Goal: Use online tool/utility: Utilize a website feature to perform a specific function

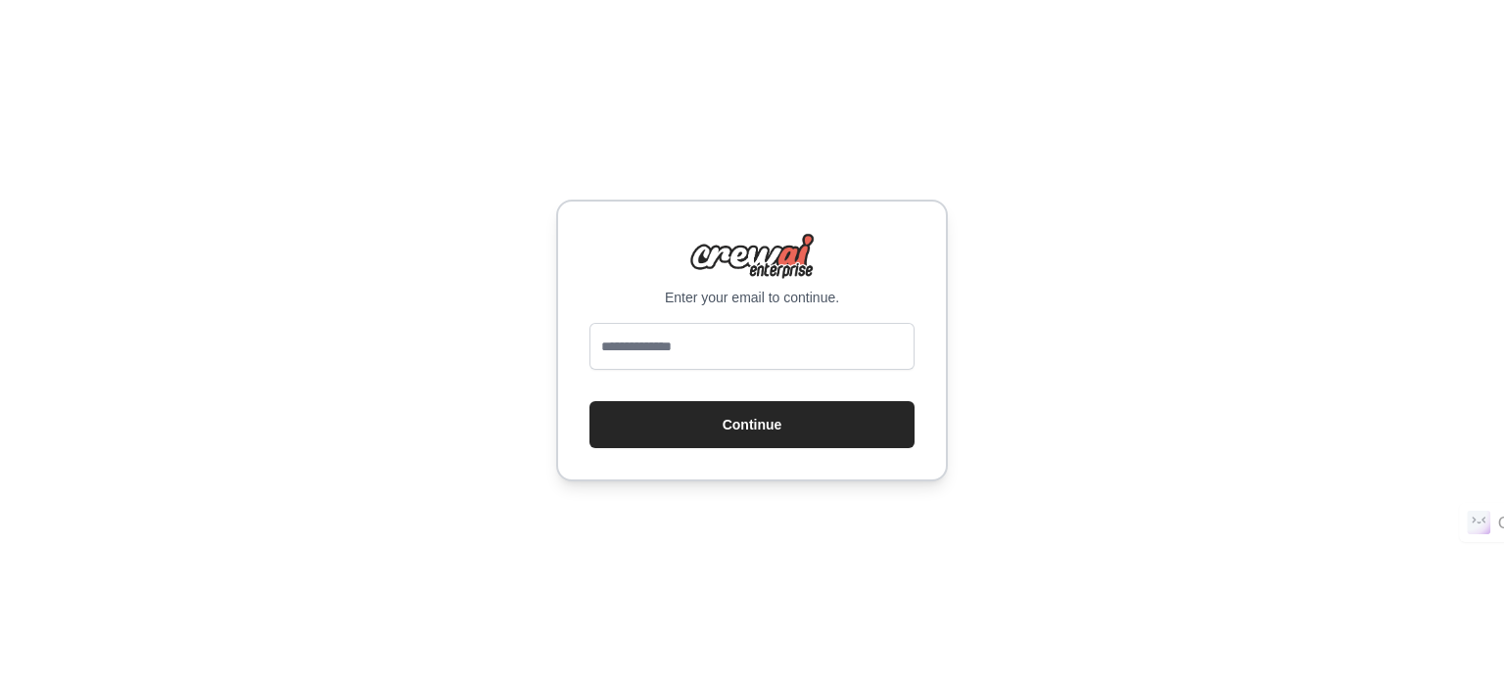
type input "**********"
click at [764, 420] on button "Continue" at bounding box center [751, 424] width 325 height 47
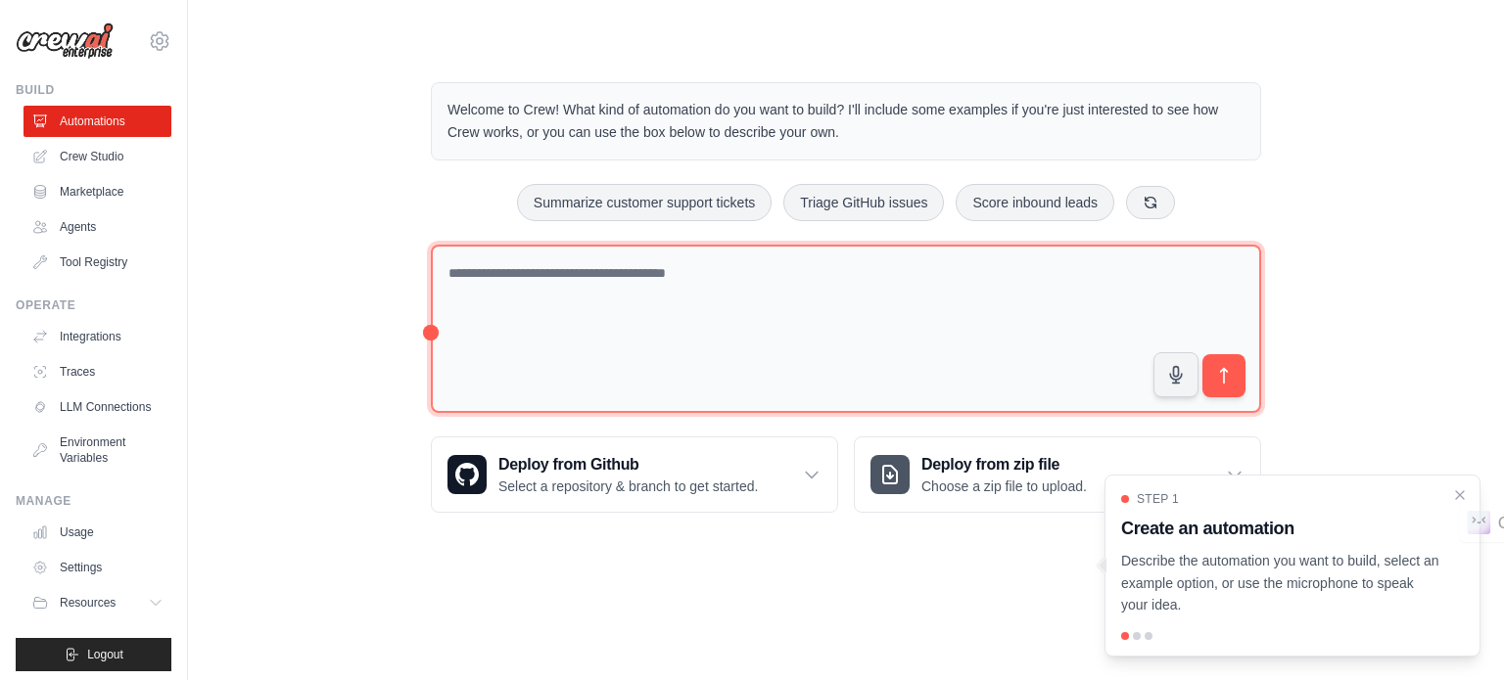
click at [693, 282] on textarea at bounding box center [846, 329] width 830 height 169
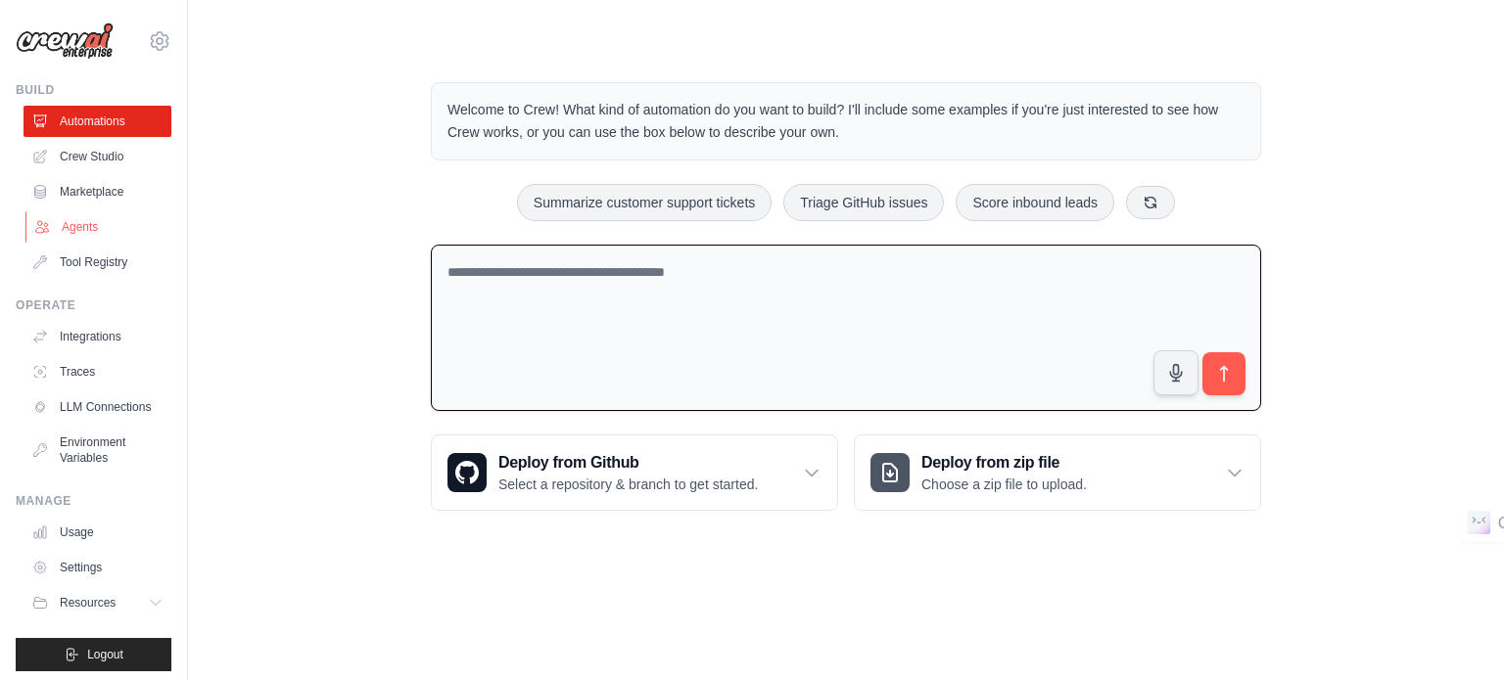
click at [86, 226] on link "Agents" at bounding box center [99, 226] width 148 height 31
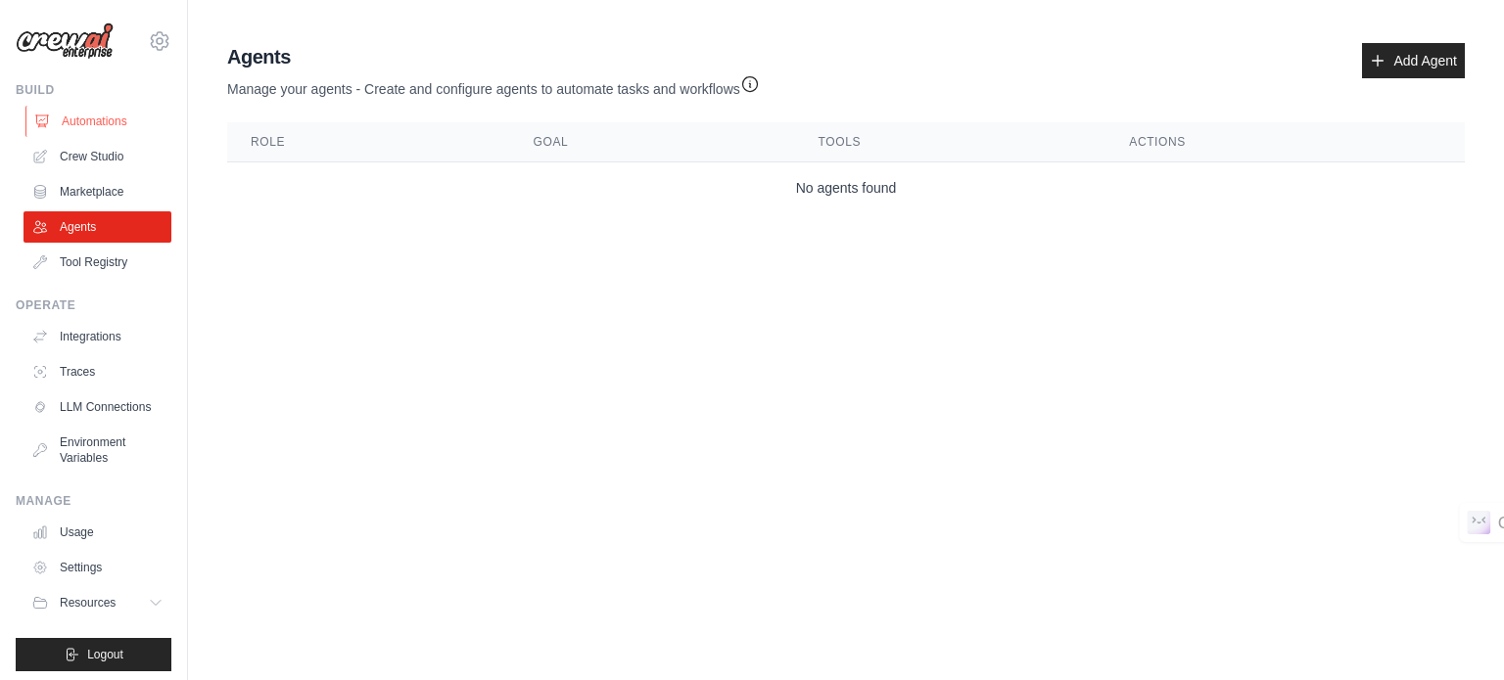
click at [98, 128] on link "Automations" at bounding box center [99, 121] width 148 height 31
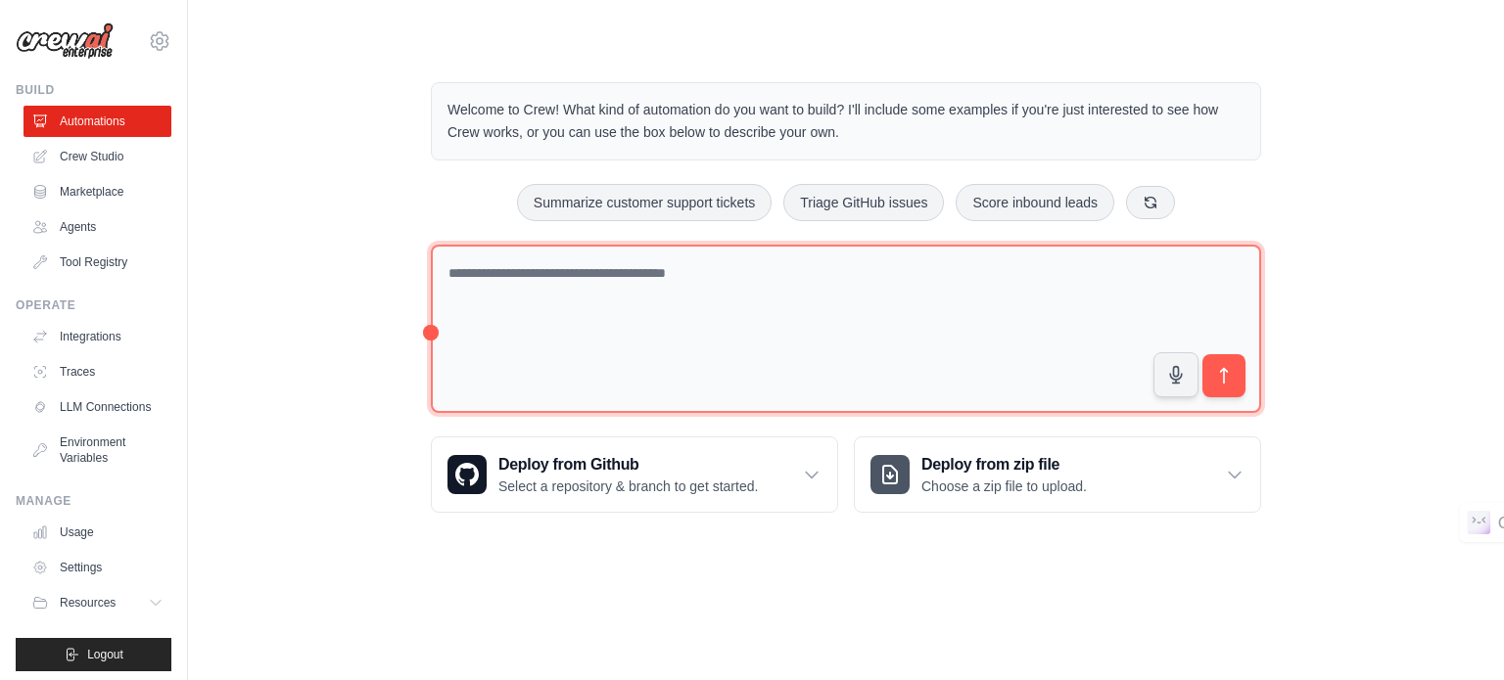
click at [576, 278] on textarea at bounding box center [846, 329] width 830 height 169
drag, startPoint x: 432, startPoint y: 332, endPoint x: 424, endPoint y: 307, distance: 25.7
click at [424, 307] on div "Welcome to Crew! What kind of automation do you want to build? I'll include som…" at bounding box center [845, 297] width 877 height 493
click at [437, 332] on textarea at bounding box center [846, 329] width 830 height 169
click at [431, 331] on textarea at bounding box center [846, 329] width 830 height 169
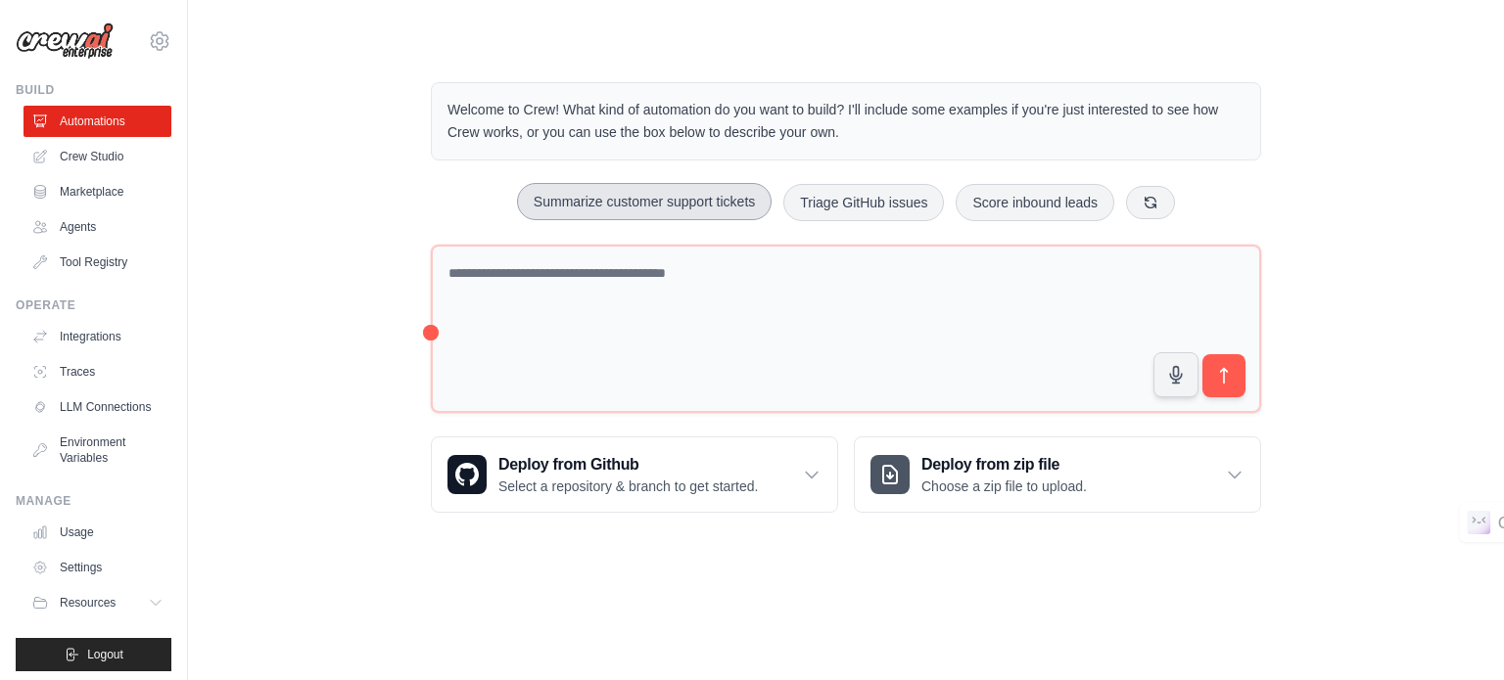
click at [648, 201] on button "Summarize customer support tickets" at bounding box center [644, 201] width 255 height 37
click at [1224, 377] on icon "submit" at bounding box center [1224, 376] width 7 height 16
